Goal: Find specific page/section: Find specific page/section

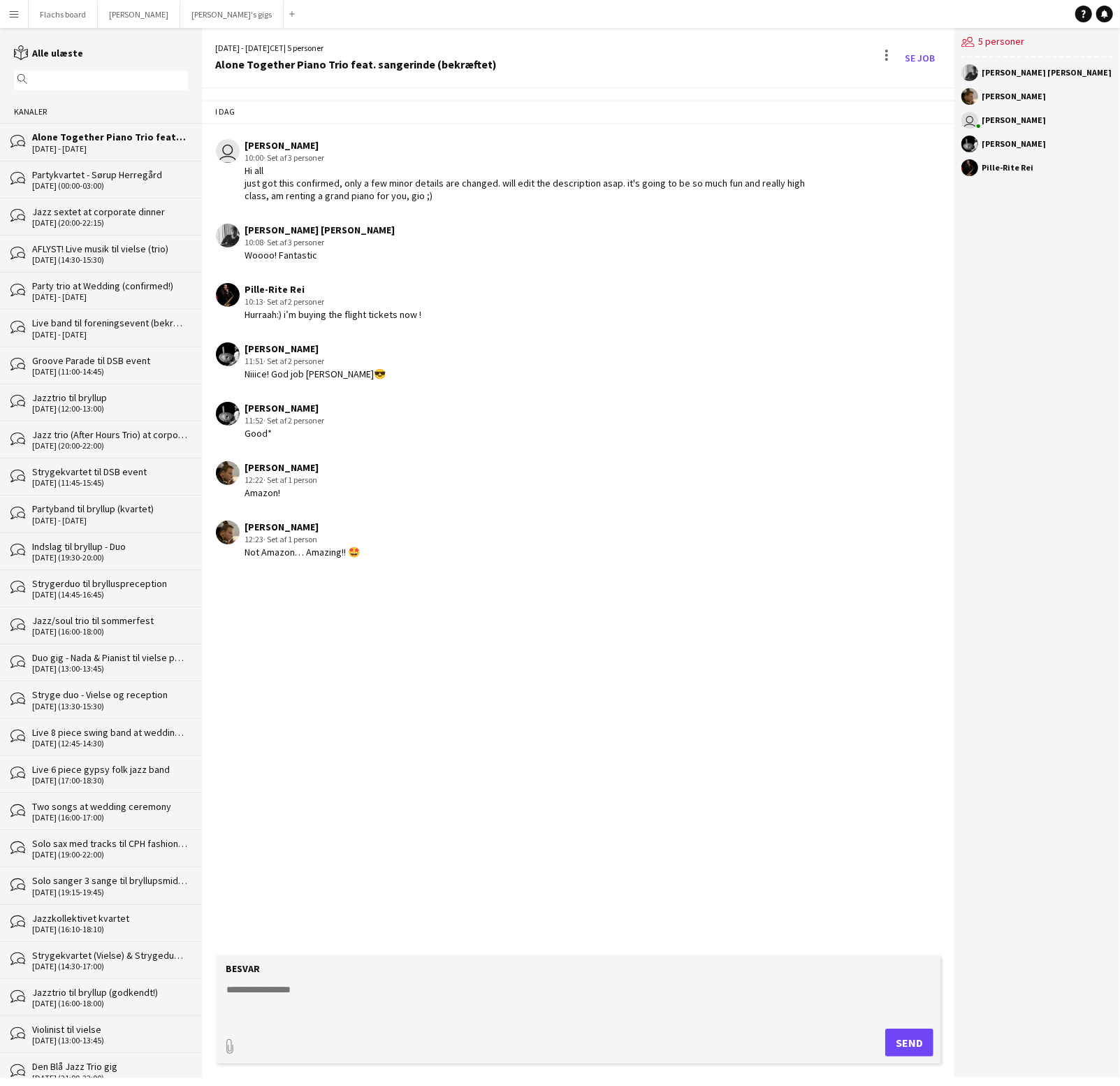
click at [8, 10] on app-icon "Menu" at bounding box center [14, 14] width 11 height 11
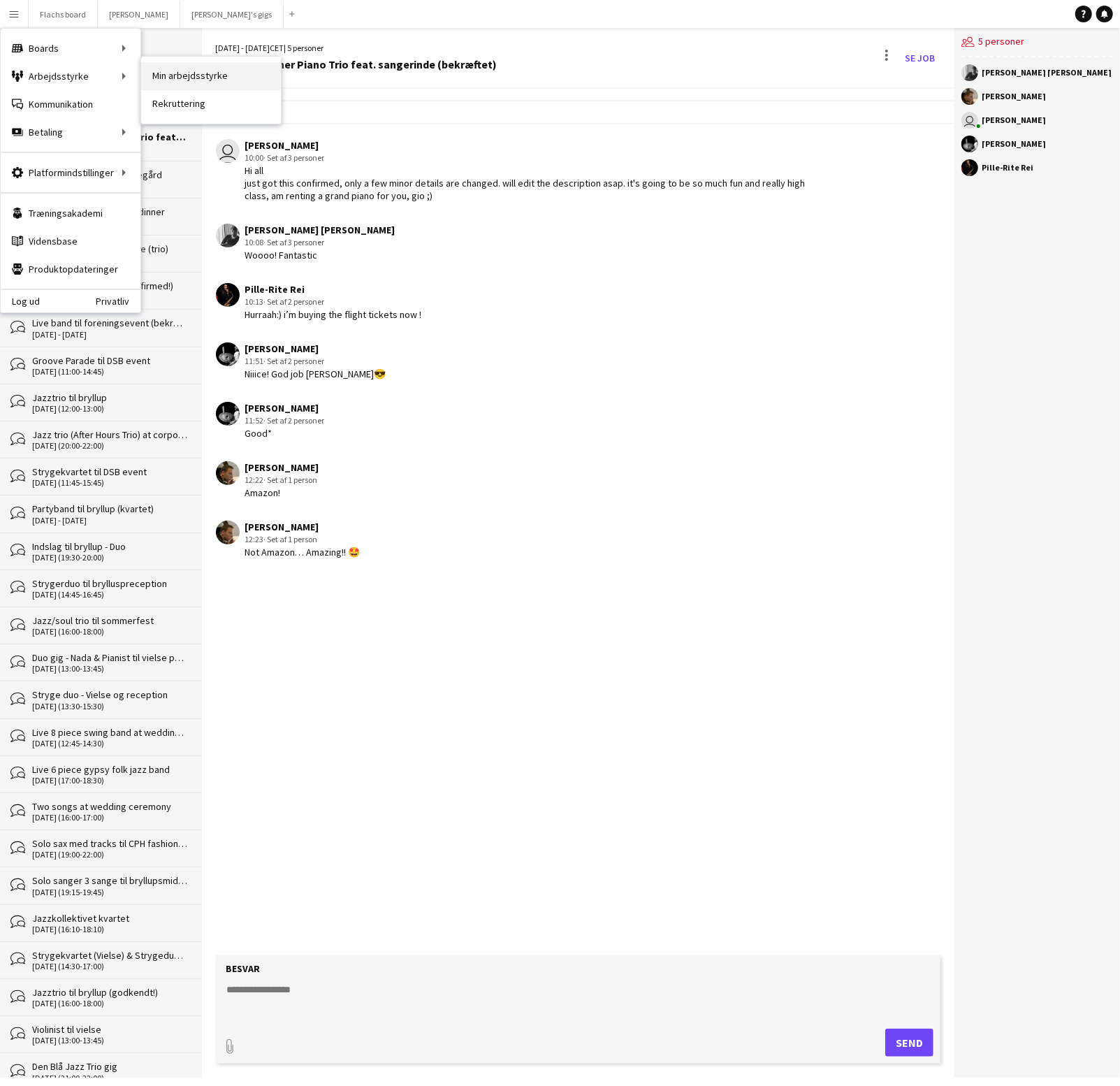
click at [186, 71] on link "Min arbejdsstyrke" at bounding box center [211, 76] width 139 height 28
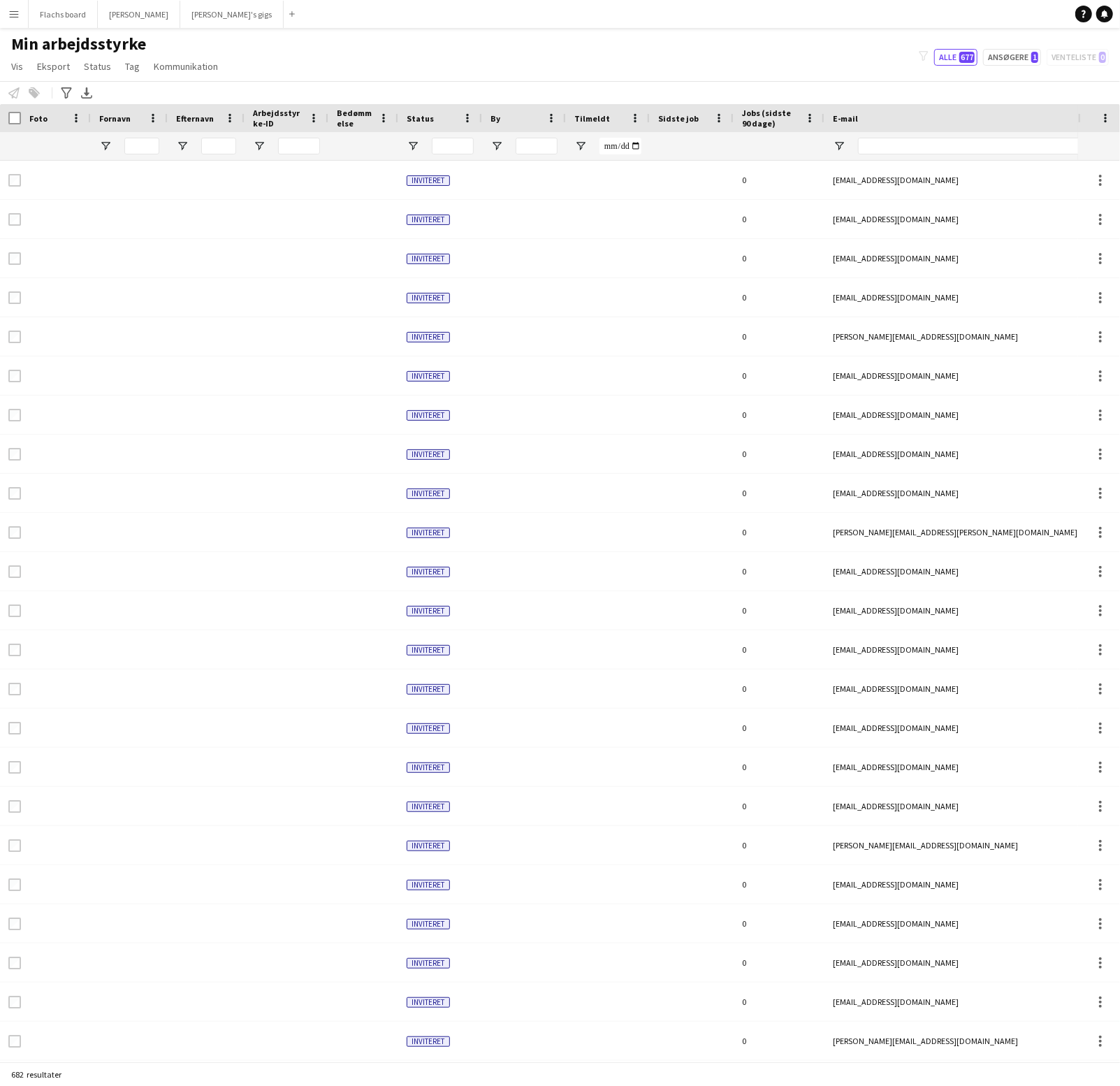
click at [25, 14] on button "Menu" at bounding box center [14, 14] width 28 height 28
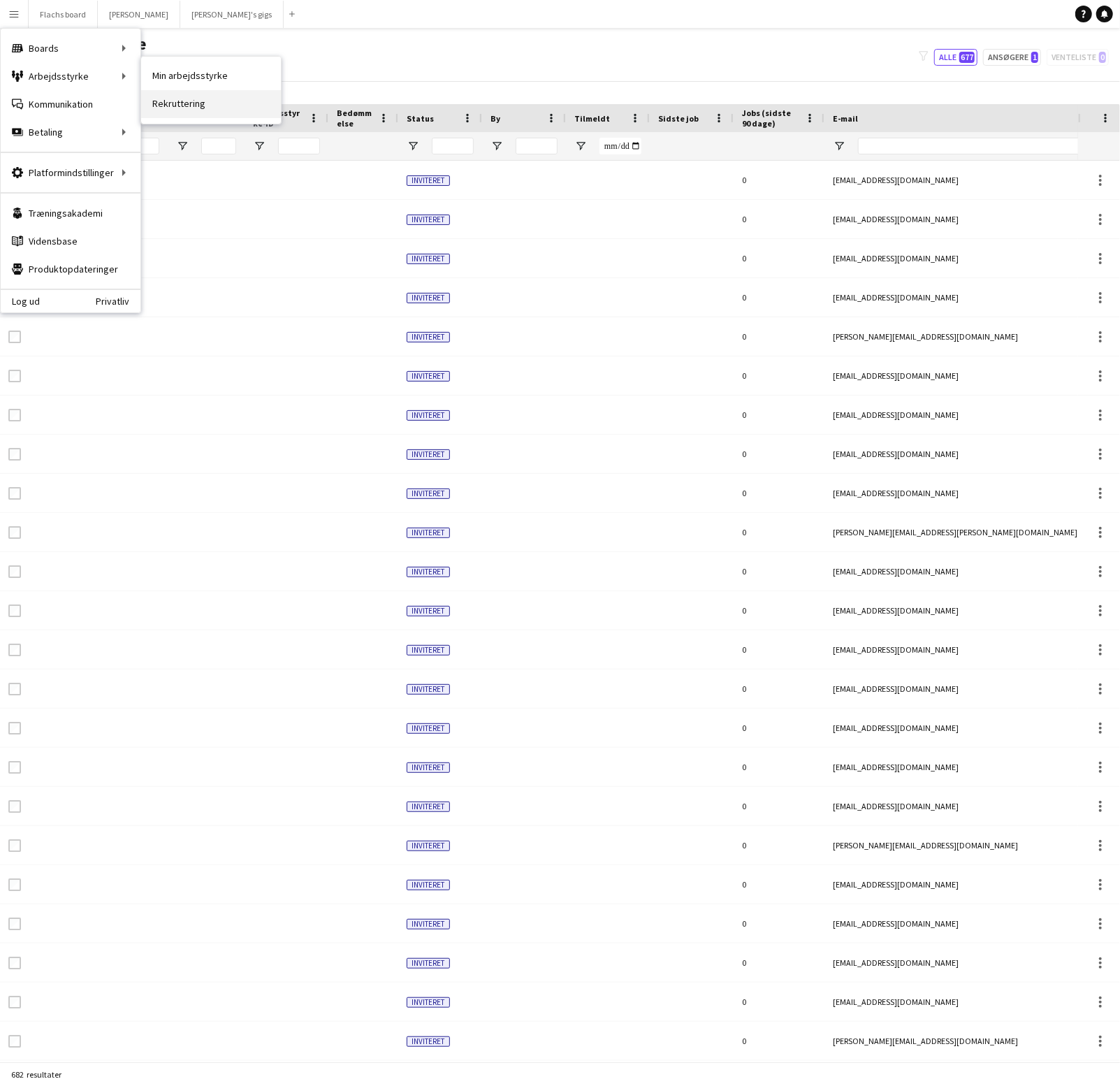
click at [178, 100] on link "Rekruttering" at bounding box center [211, 104] width 139 height 28
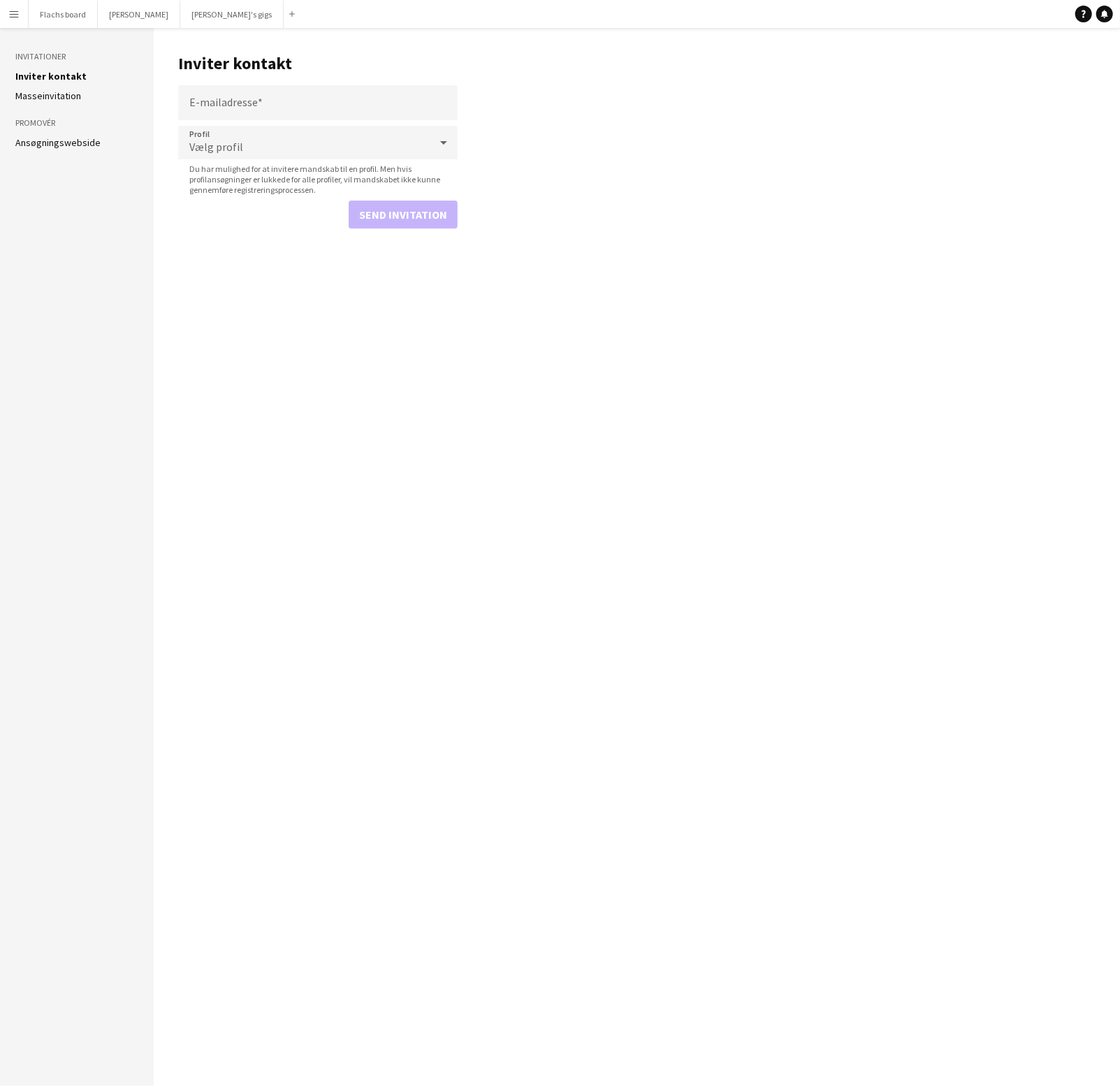
click at [20, 7] on button "Menu" at bounding box center [14, 14] width 28 height 28
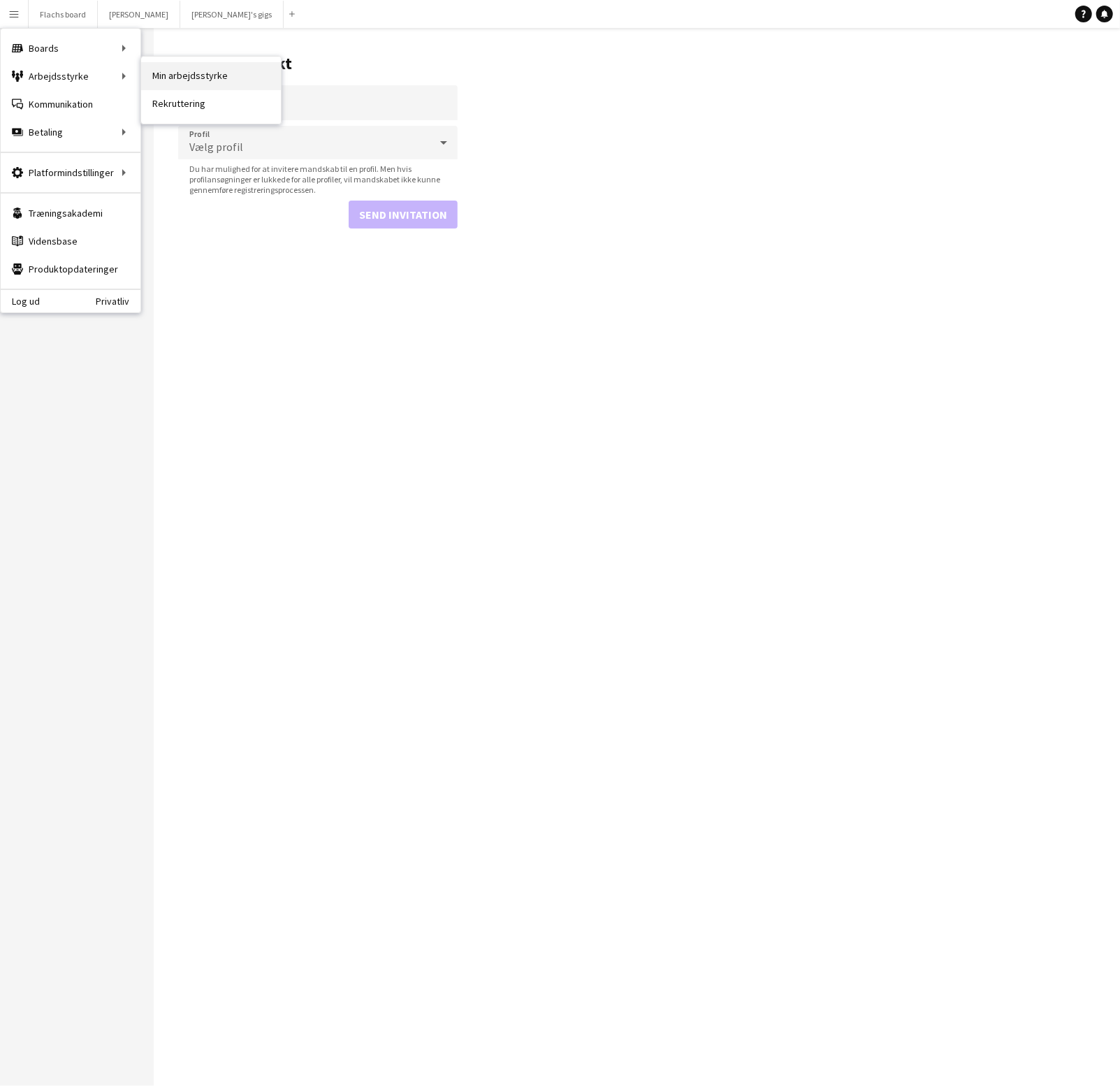
click at [153, 77] on link "Min arbejdsstyrke" at bounding box center [211, 76] width 139 height 28
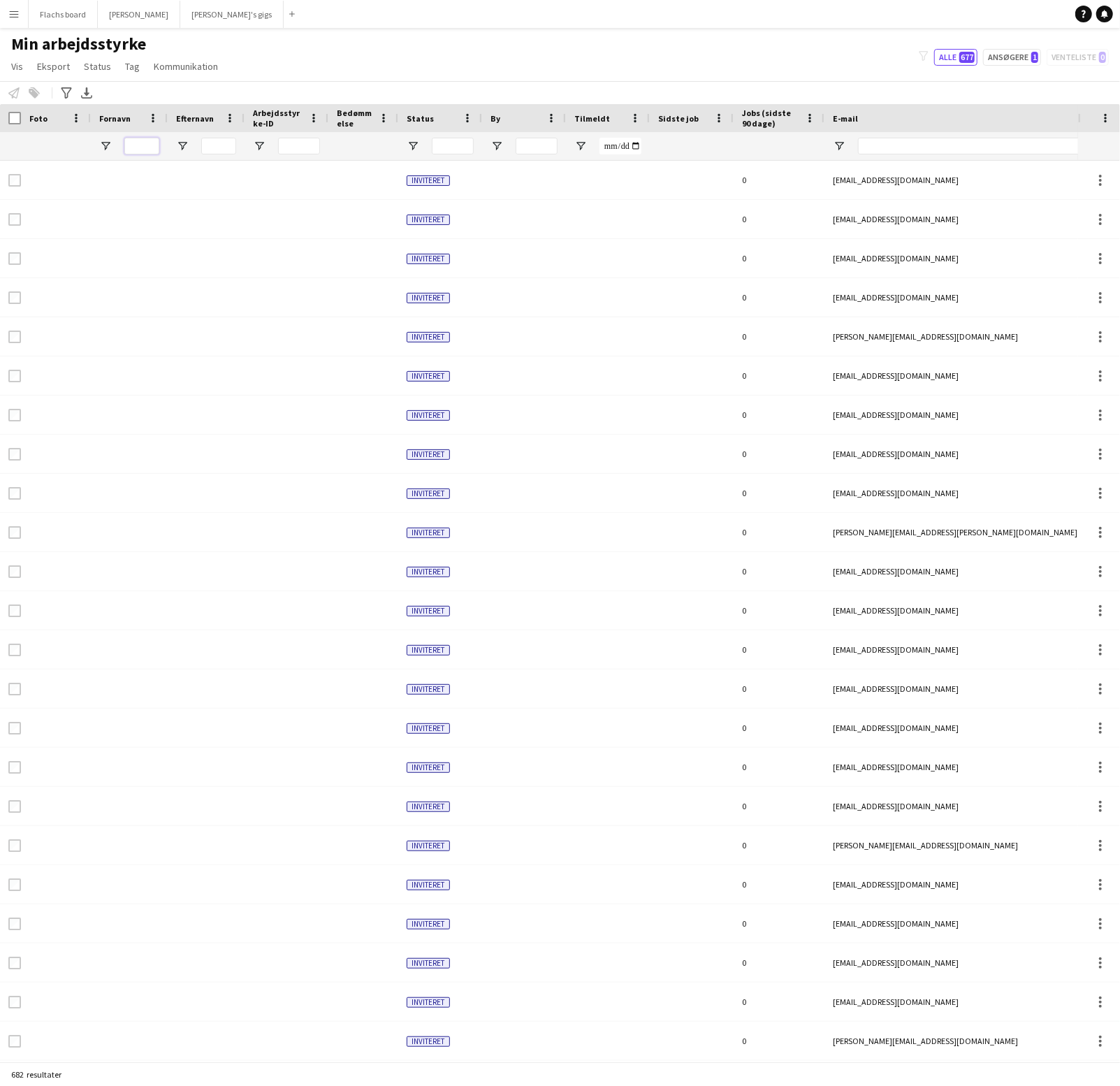
click at [140, 143] on input "Fornavn Filter Input" at bounding box center [142, 146] width 35 height 16
type input "****"
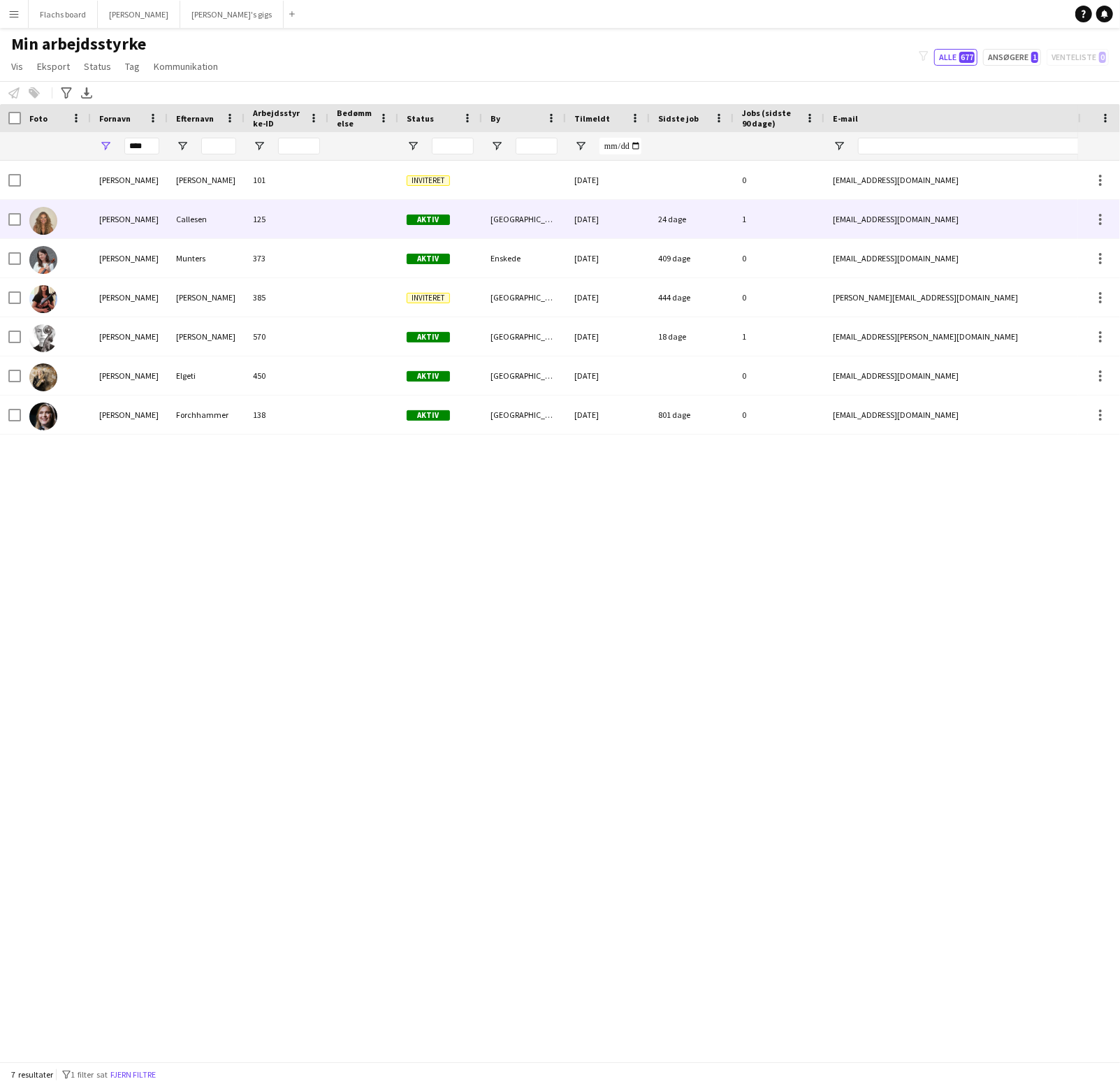
click at [149, 212] on div "[PERSON_NAME]" at bounding box center [130, 219] width 77 height 39
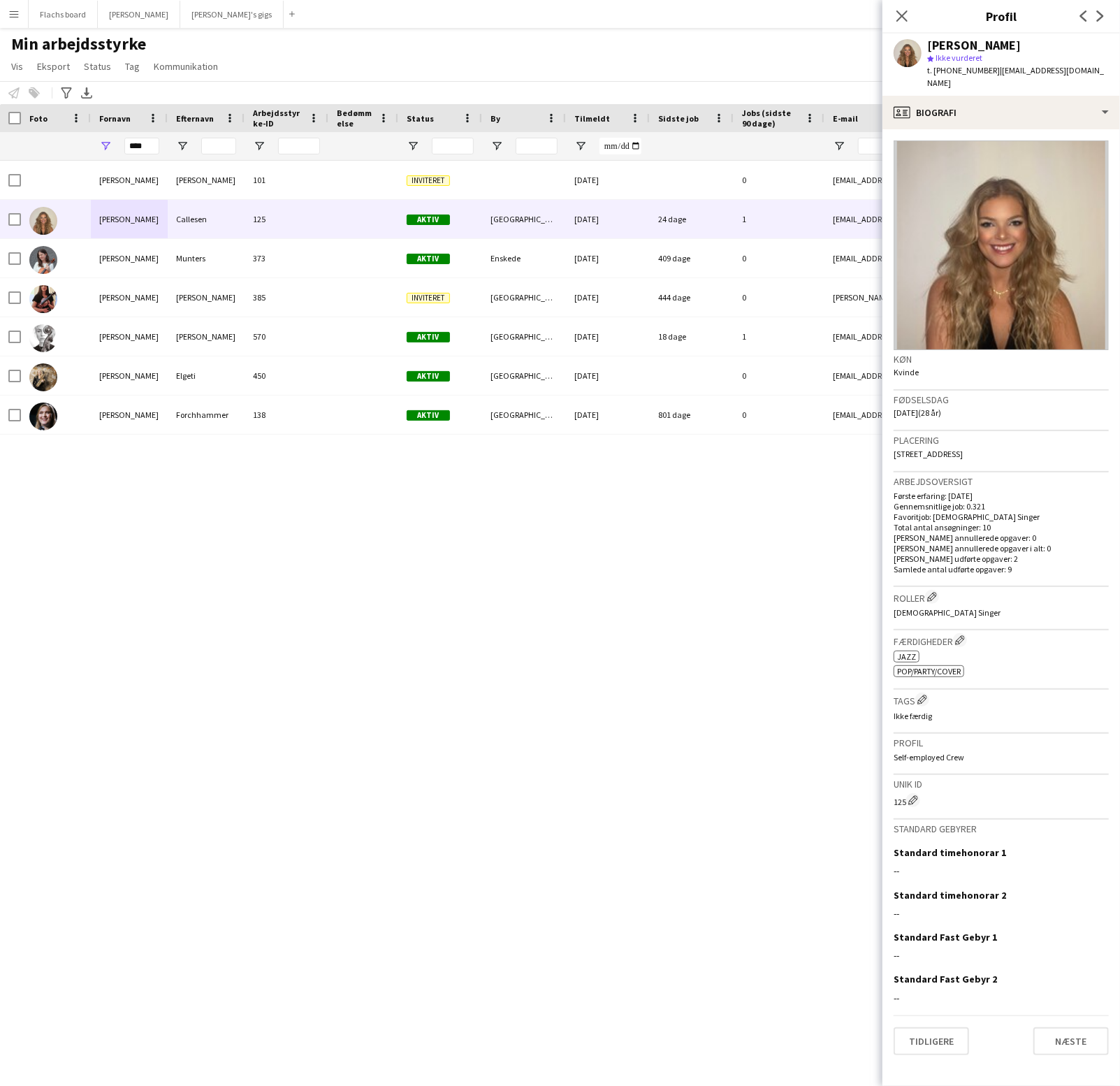
click at [1075, 250] on img at bounding box center [1001, 245] width 215 height 209
click at [1015, 214] on img at bounding box center [1001, 245] width 215 height 209
